Goal: Transaction & Acquisition: Purchase product/service

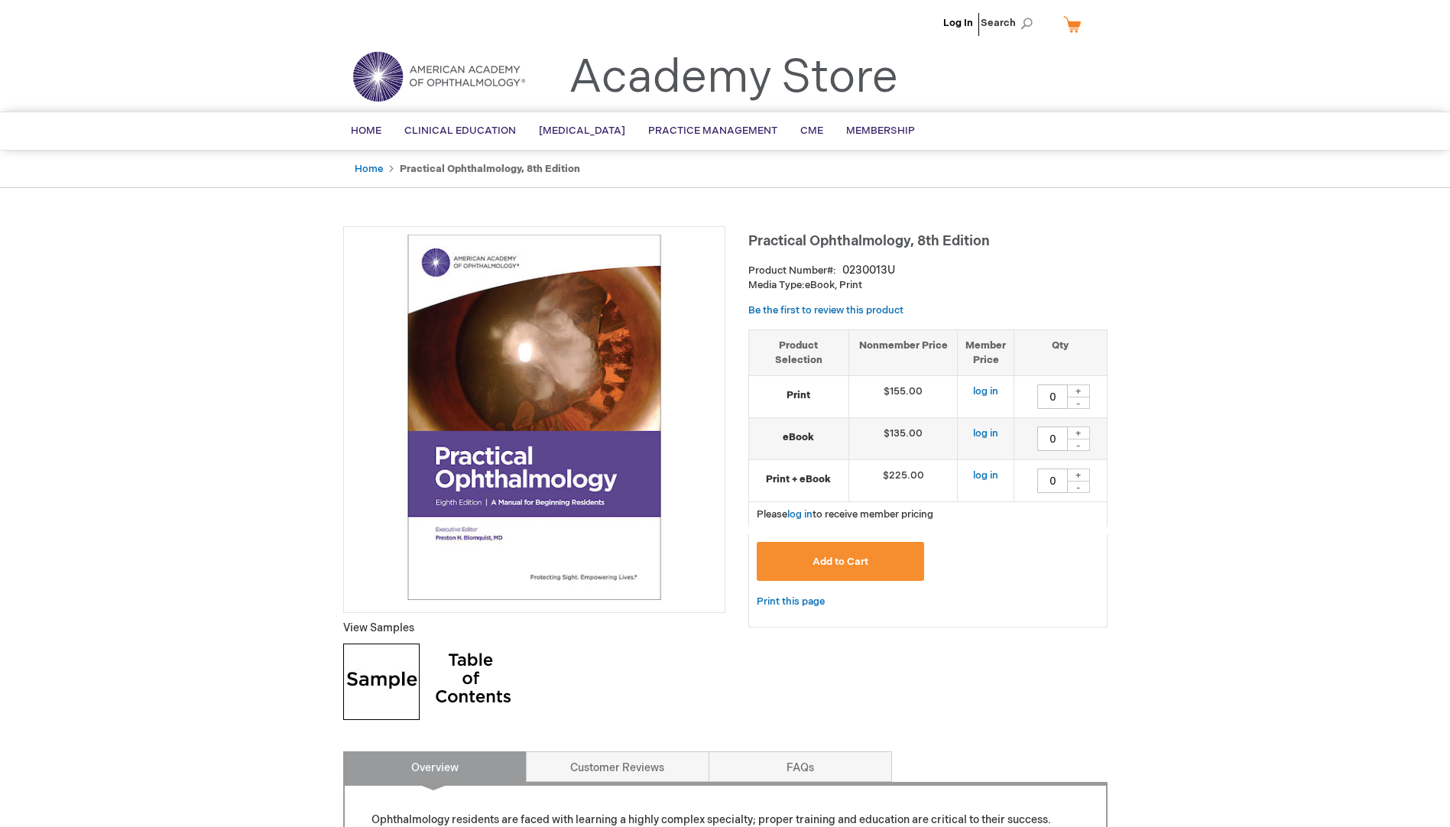
click at [874, 565] on button "Add to Cart" at bounding box center [841, 561] width 168 height 39
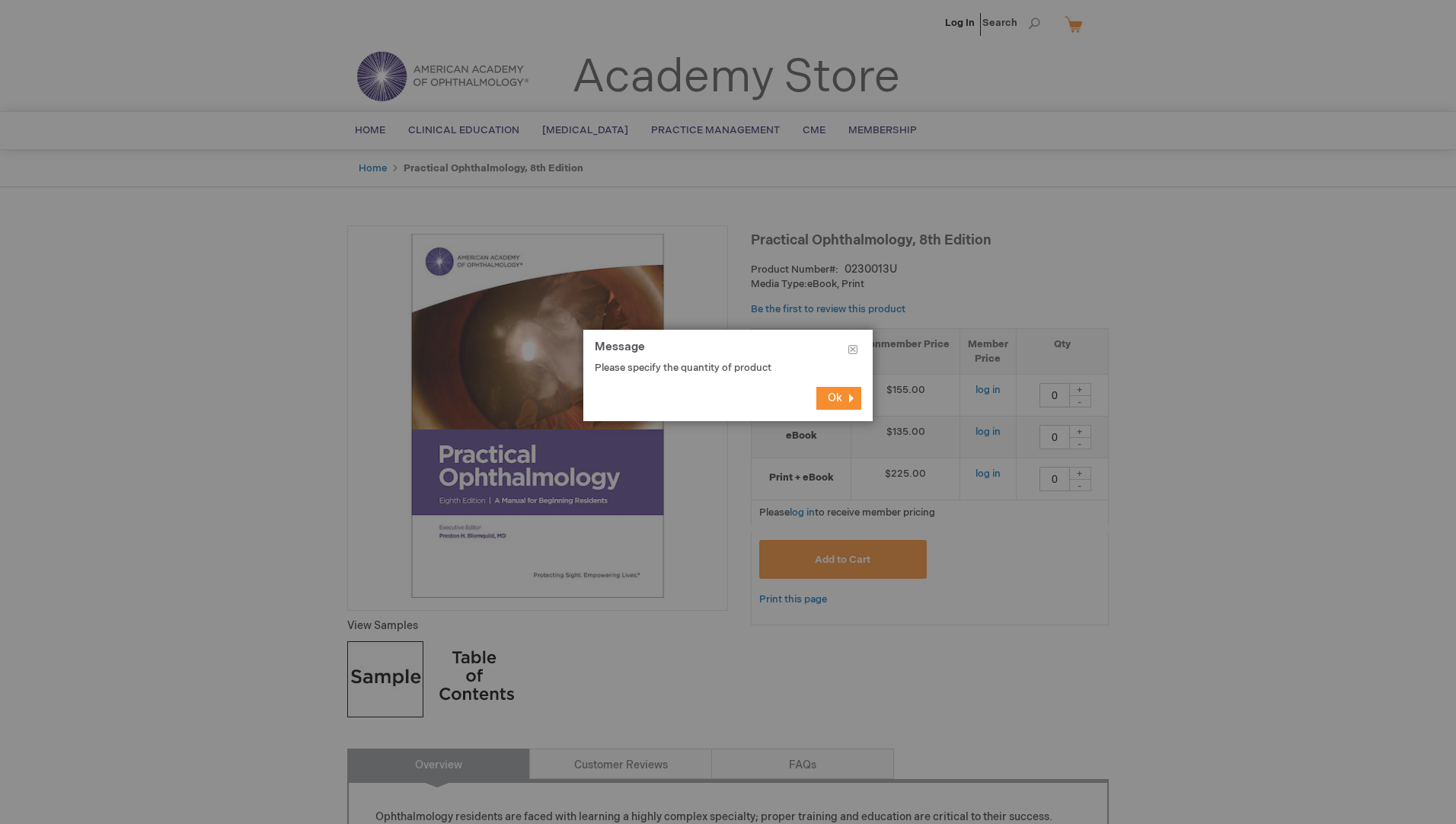
click at [832, 399] on span "Ok" at bounding box center [835, 398] width 15 height 13
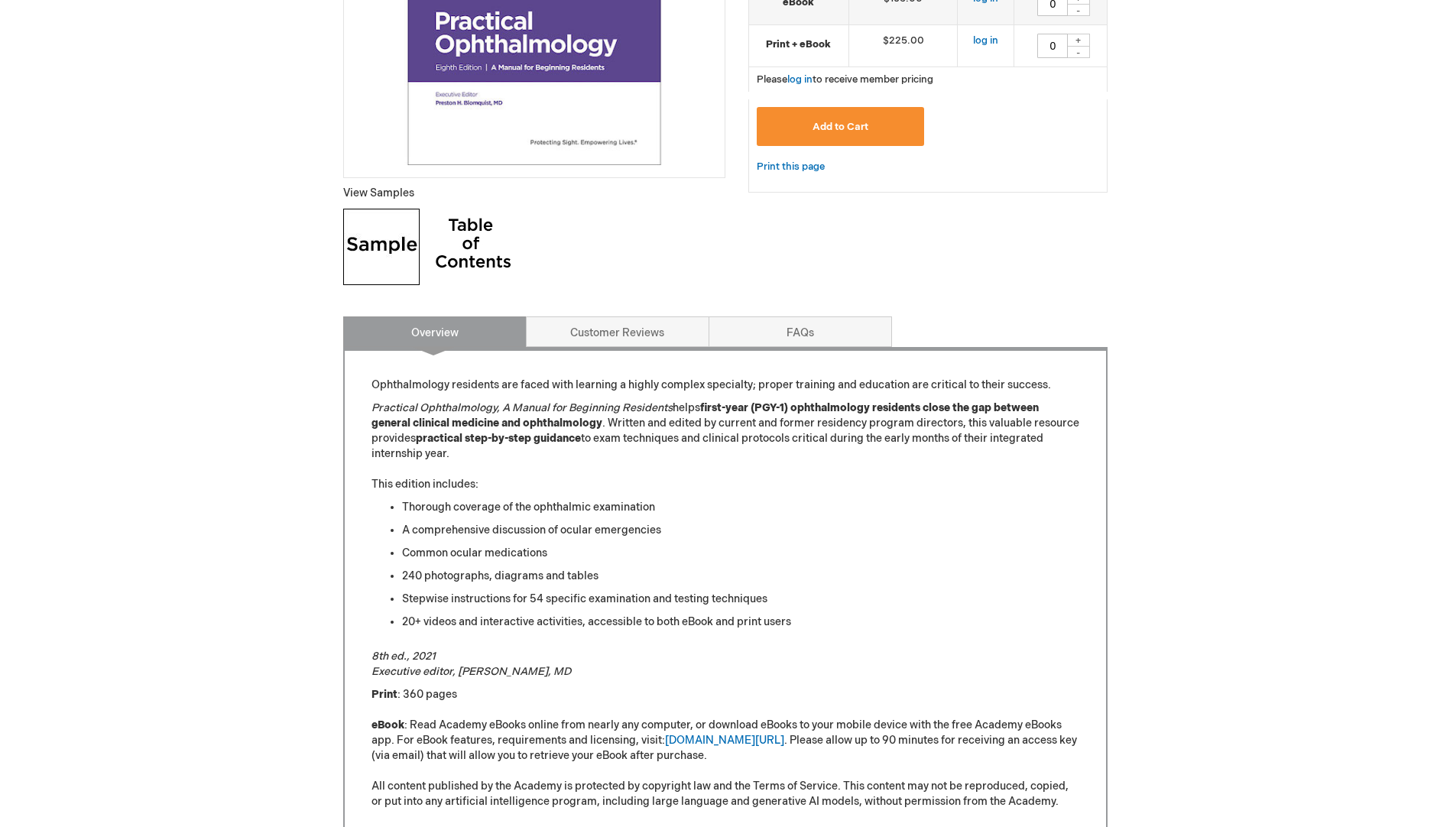
scroll to position [459, 0]
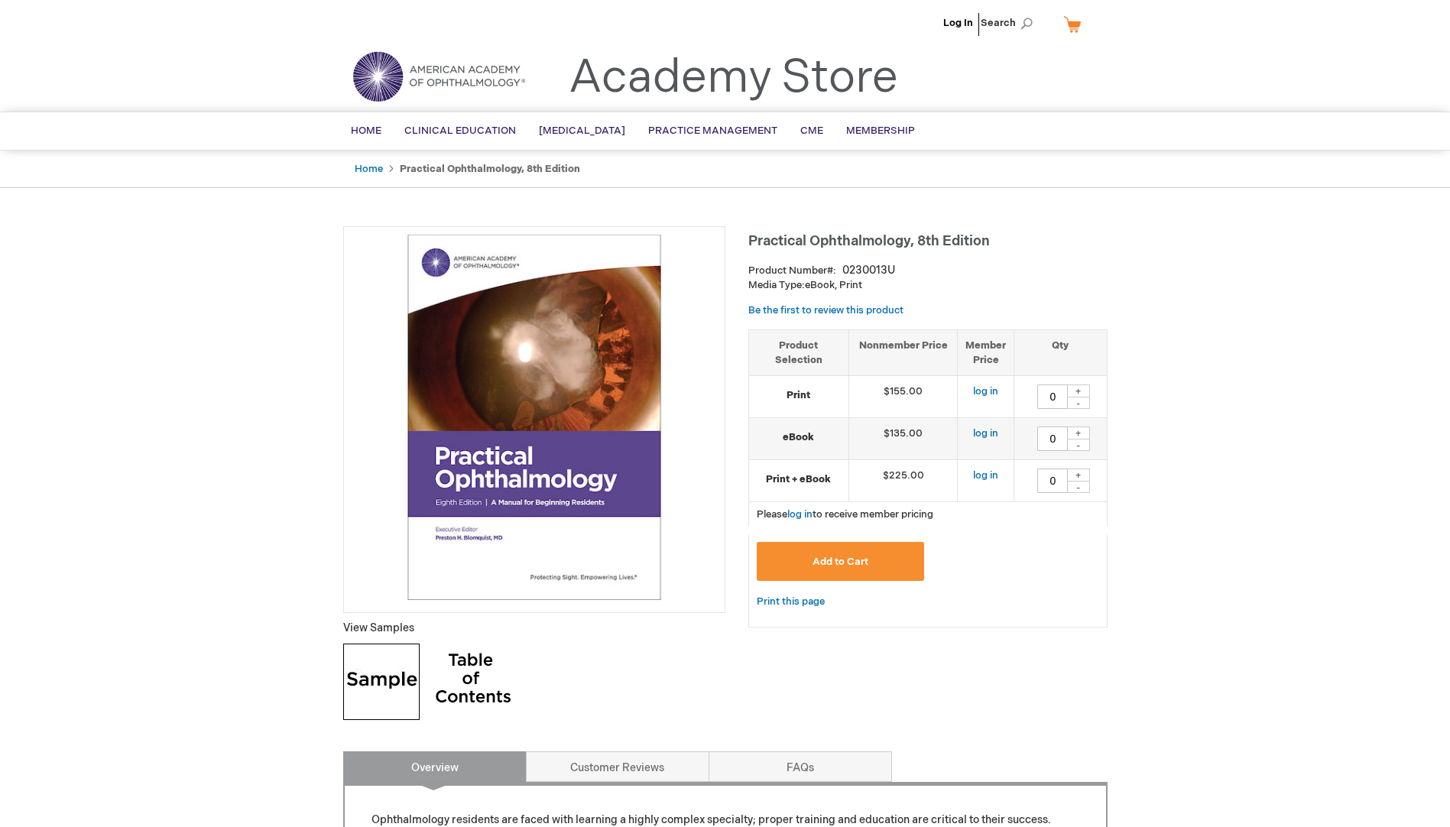
drag, startPoint x: 1074, startPoint y: 387, endPoint x: 1053, endPoint y: 409, distance: 30.3
click at [1075, 387] on div "+" at bounding box center [1078, 390] width 23 height 13
type input "1"
click at [837, 561] on span "Add to Cart" at bounding box center [840, 562] width 56 height 12
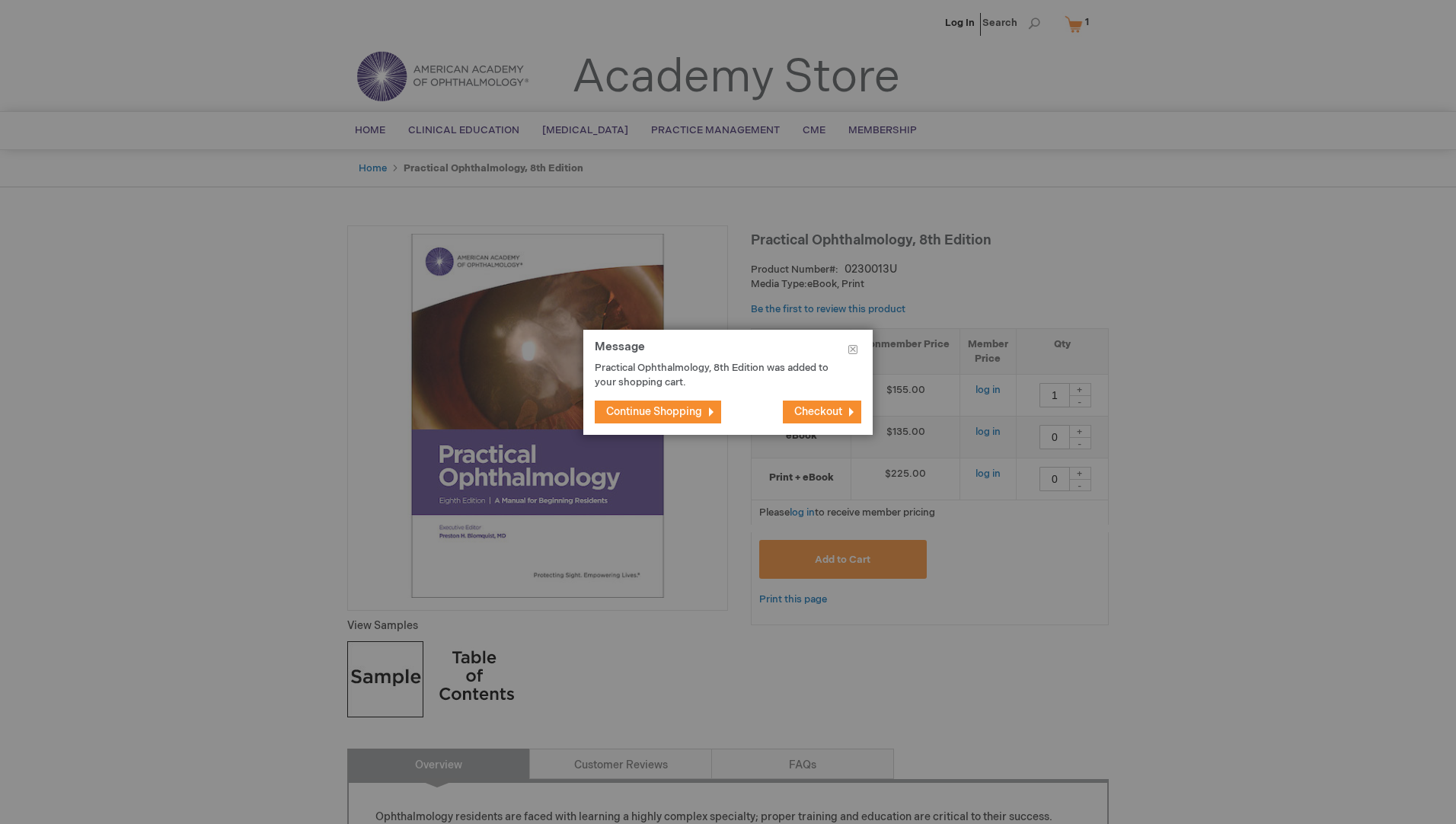
click at [836, 411] on span "Checkout" at bounding box center [818, 412] width 48 height 13
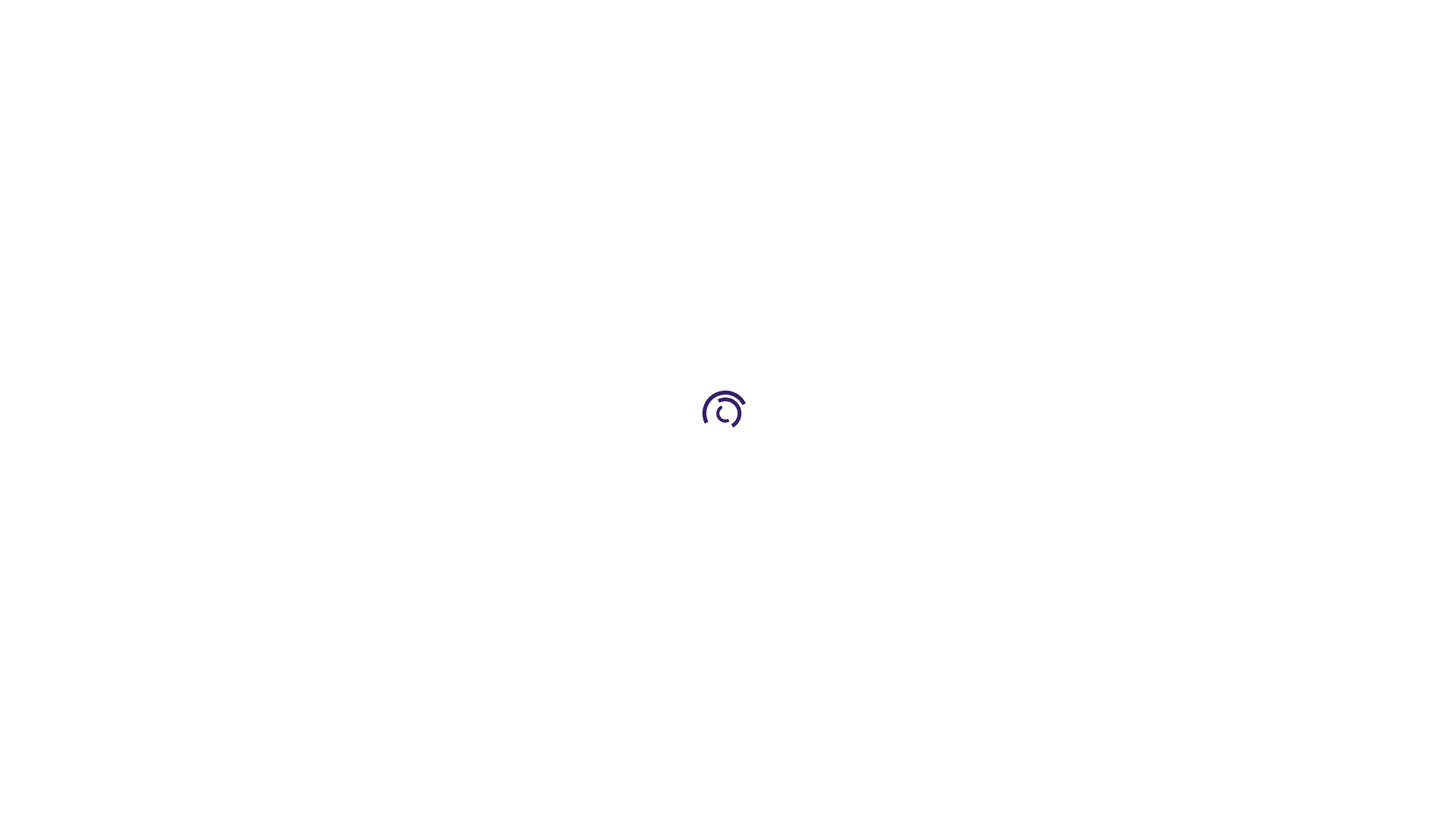
select select "US"
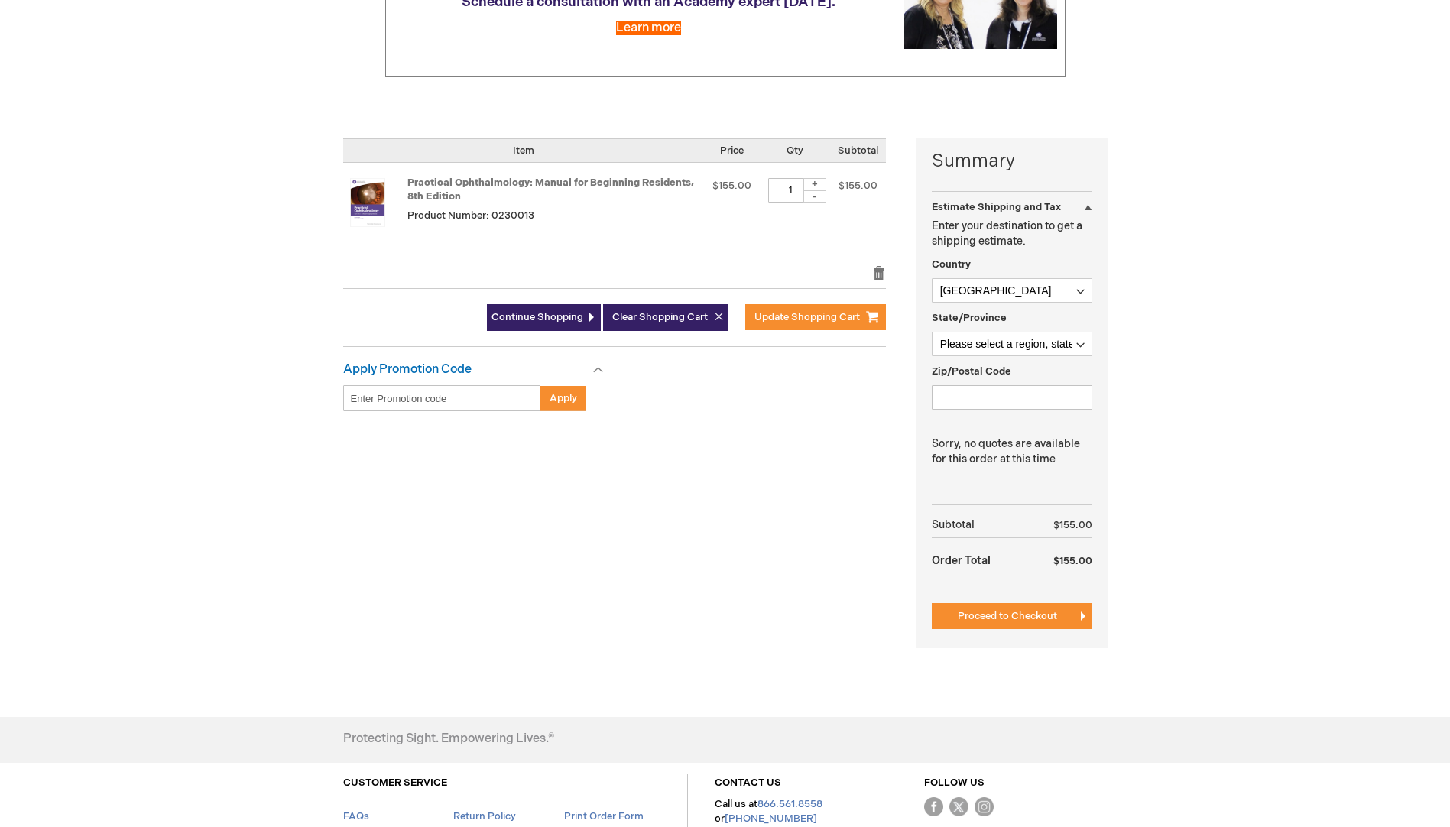
scroll to position [306, 0]
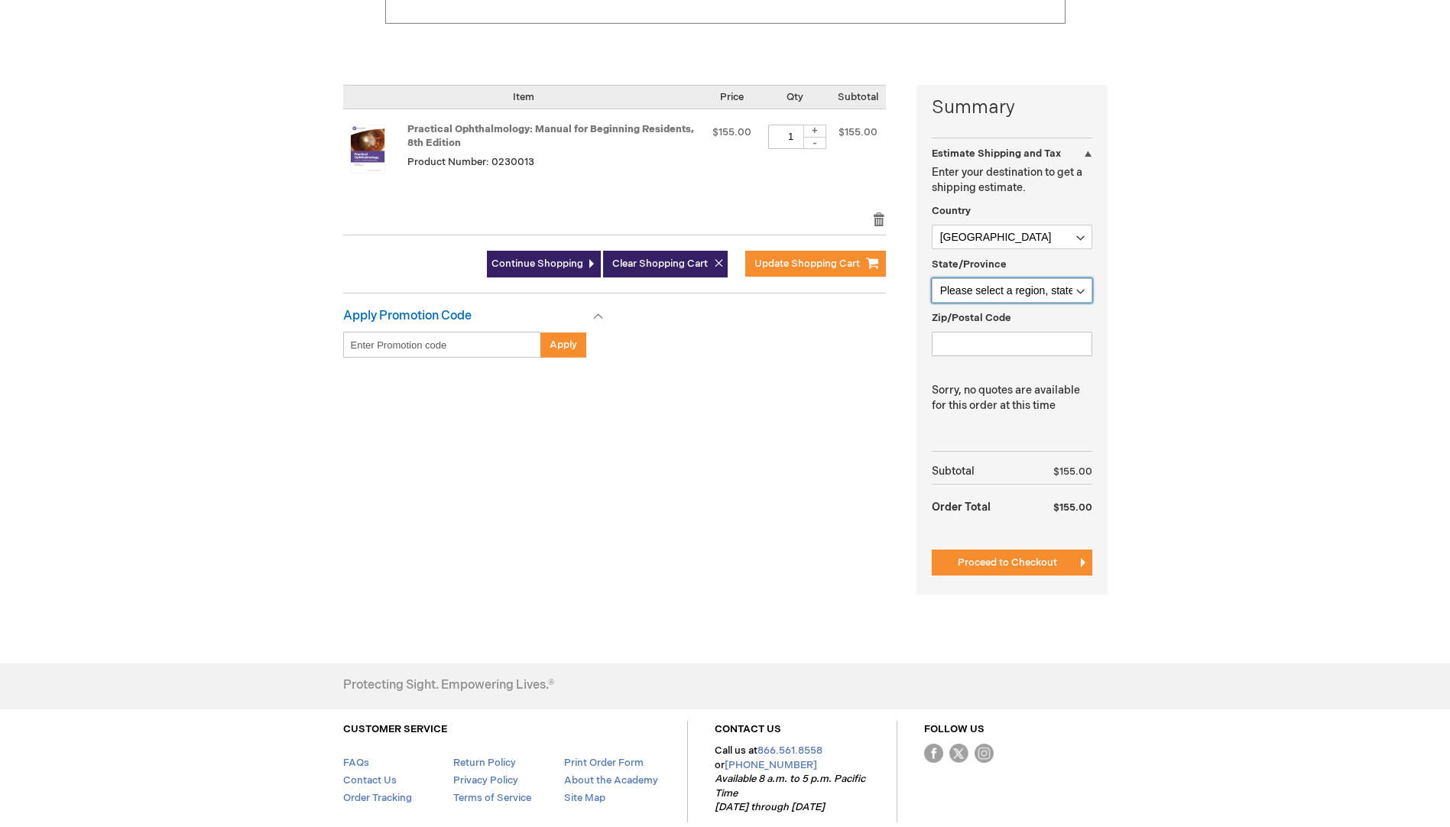
click at [1030, 292] on select "Please select a region, state or province. Alabama Alaska American Samoa Arizon…" at bounding box center [1012, 290] width 161 height 24
click at [867, 514] on div "Summary Estimate Shipping and Tax Estimate Shipping and Tax Enter your destinat…" at bounding box center [725, 349] width 764 height 529
